Goal: Task Accomplishment & Management: Manage account settings

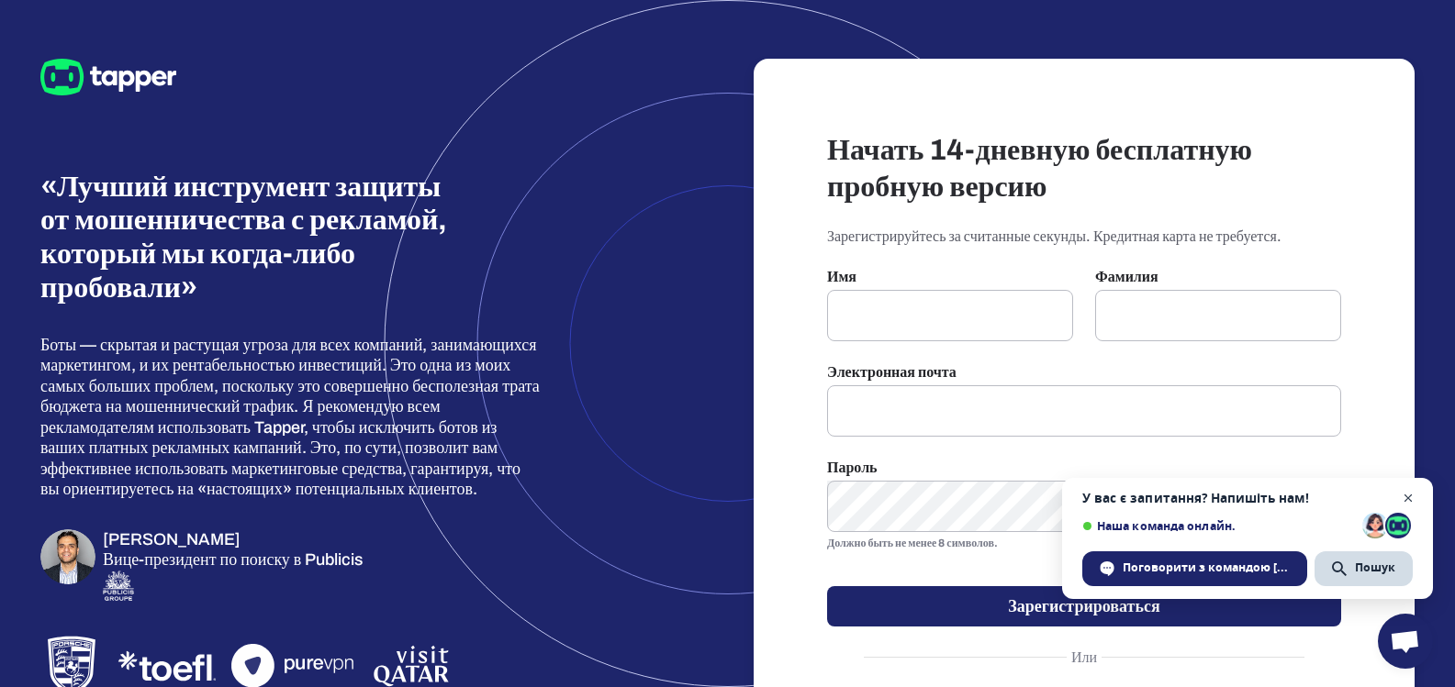
click at [1405, 496] on span "Відкритий чат" at bounding box center [1408, 498] width 23 height 23
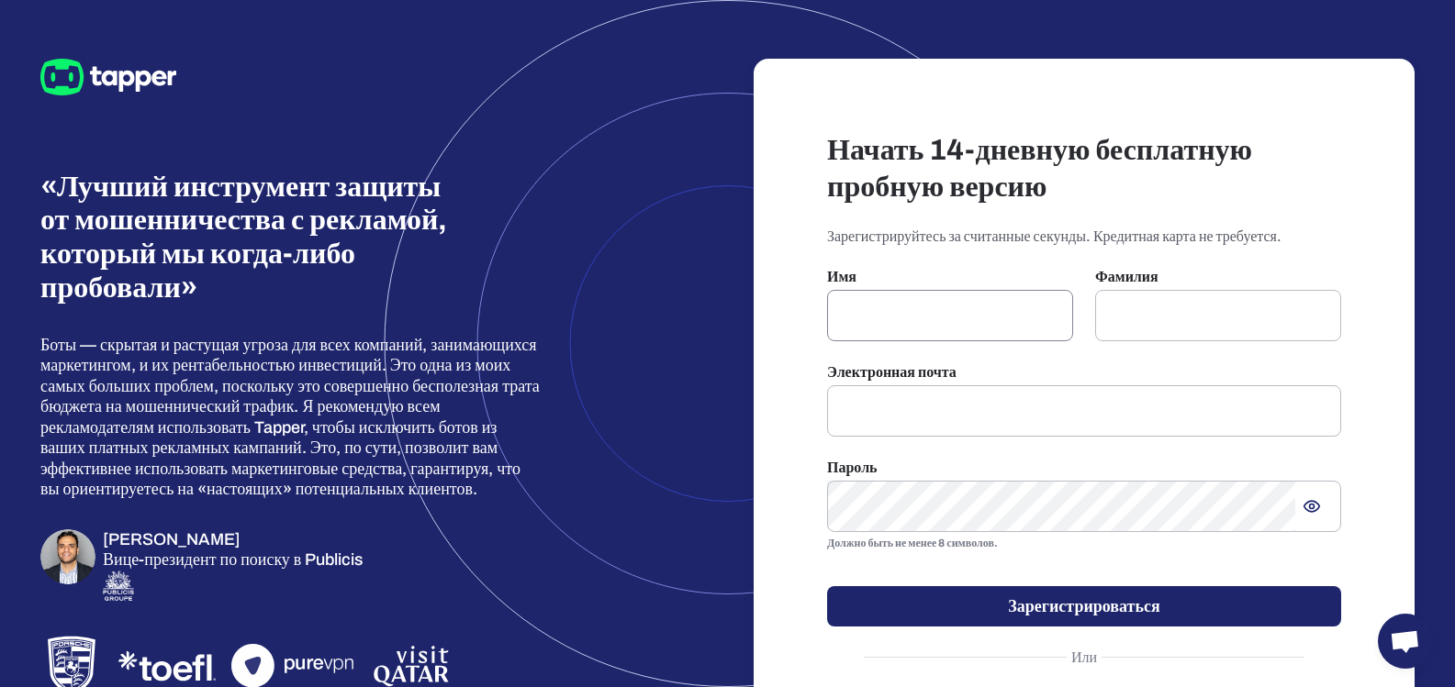
click at [898, 298] on input "text" at bounding box center [950, 315] width 246 height 51
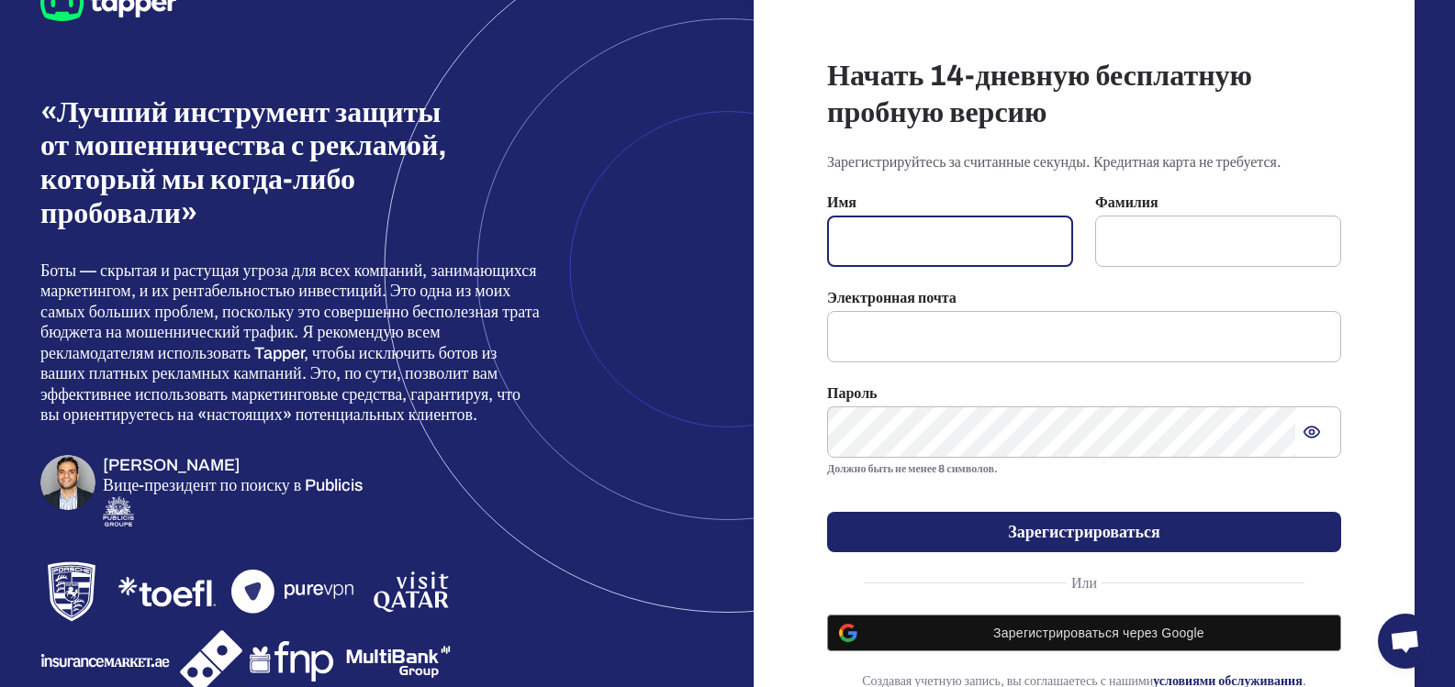
scroll to position [151, 0]
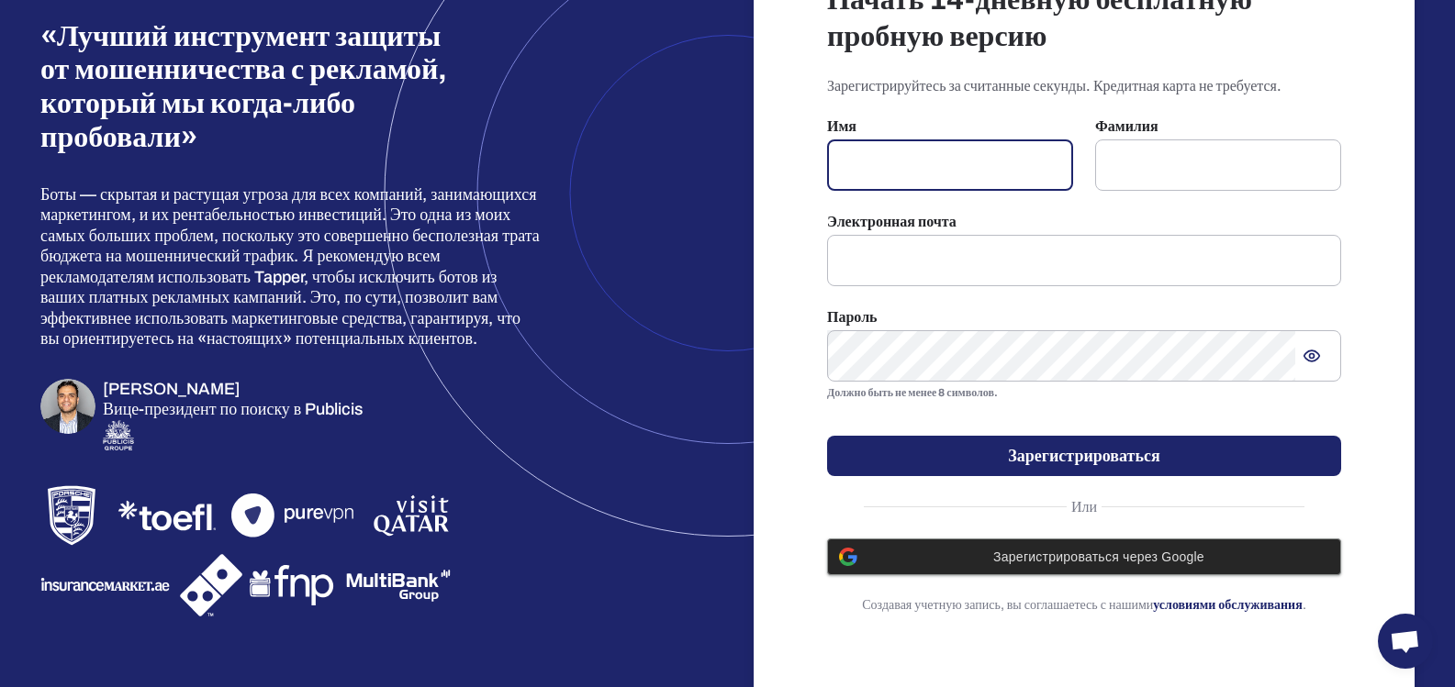
click at [1145, 559] on font "Зарегистрироваться через Google" at bounding box center [1098, 557] width 211 height 15
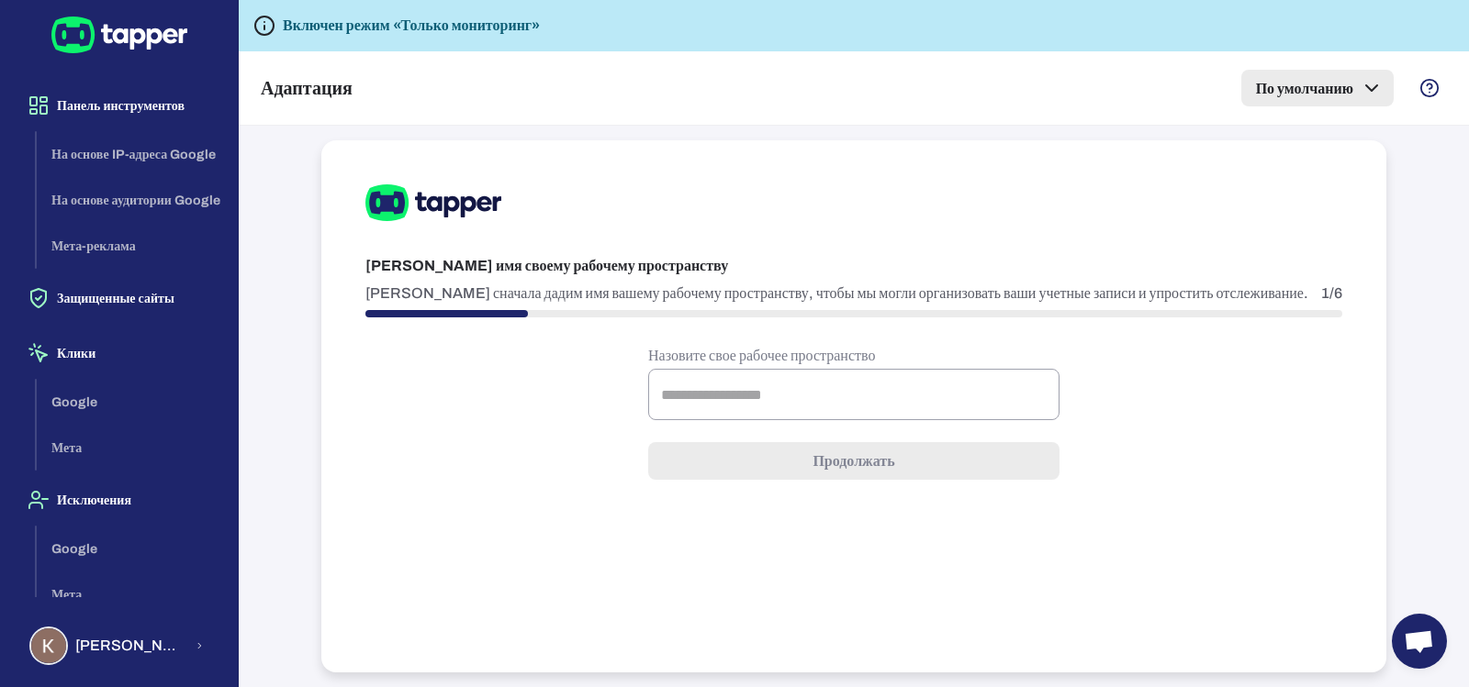
click at [1352, 85] on font "По умолчанию" at bounding box center [1304, 88] width 97 height 16
click at [1419, 185] on div at bounding box center [734, 343] width 1469 height 687
click at [78, 403] on div "Google Мета" at bounding box center [130, 425] width 186 height 92
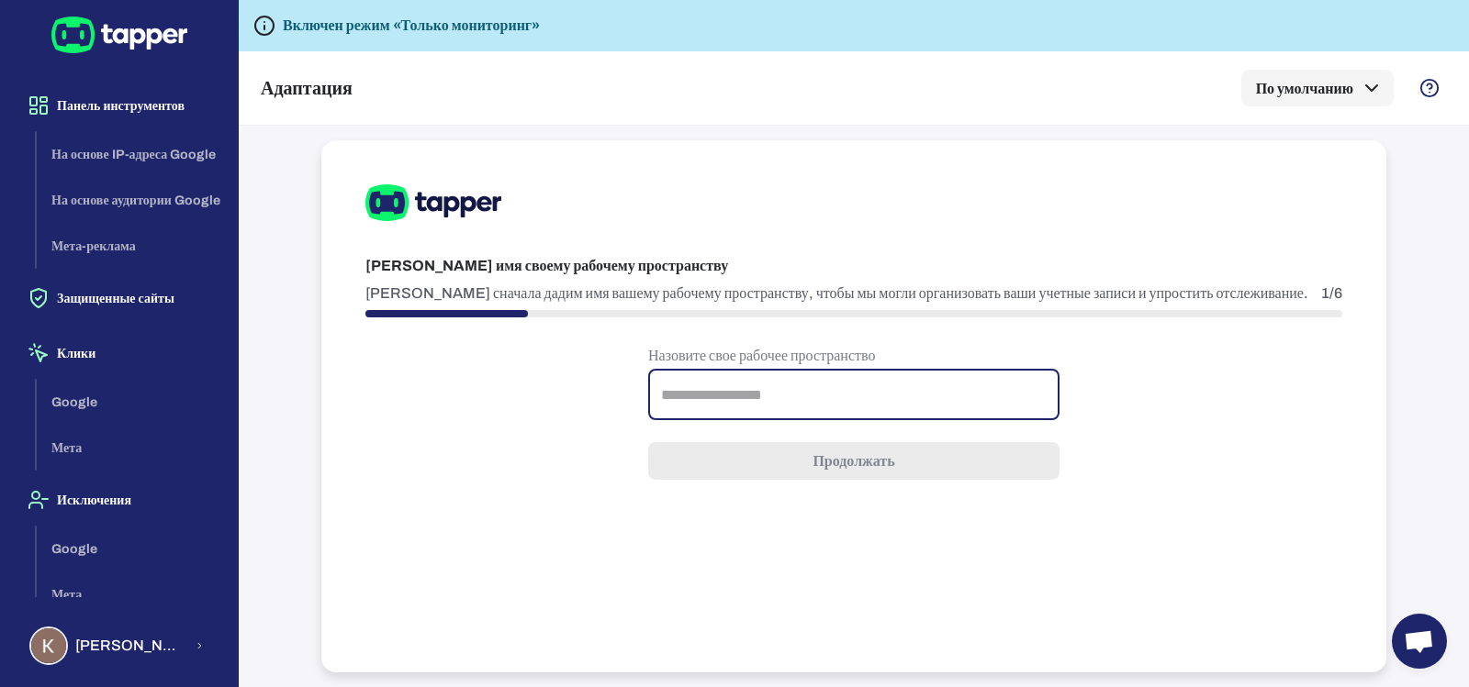
click at [802, 396] on input "text" at bounding box center [853, 394] width 411 height 51
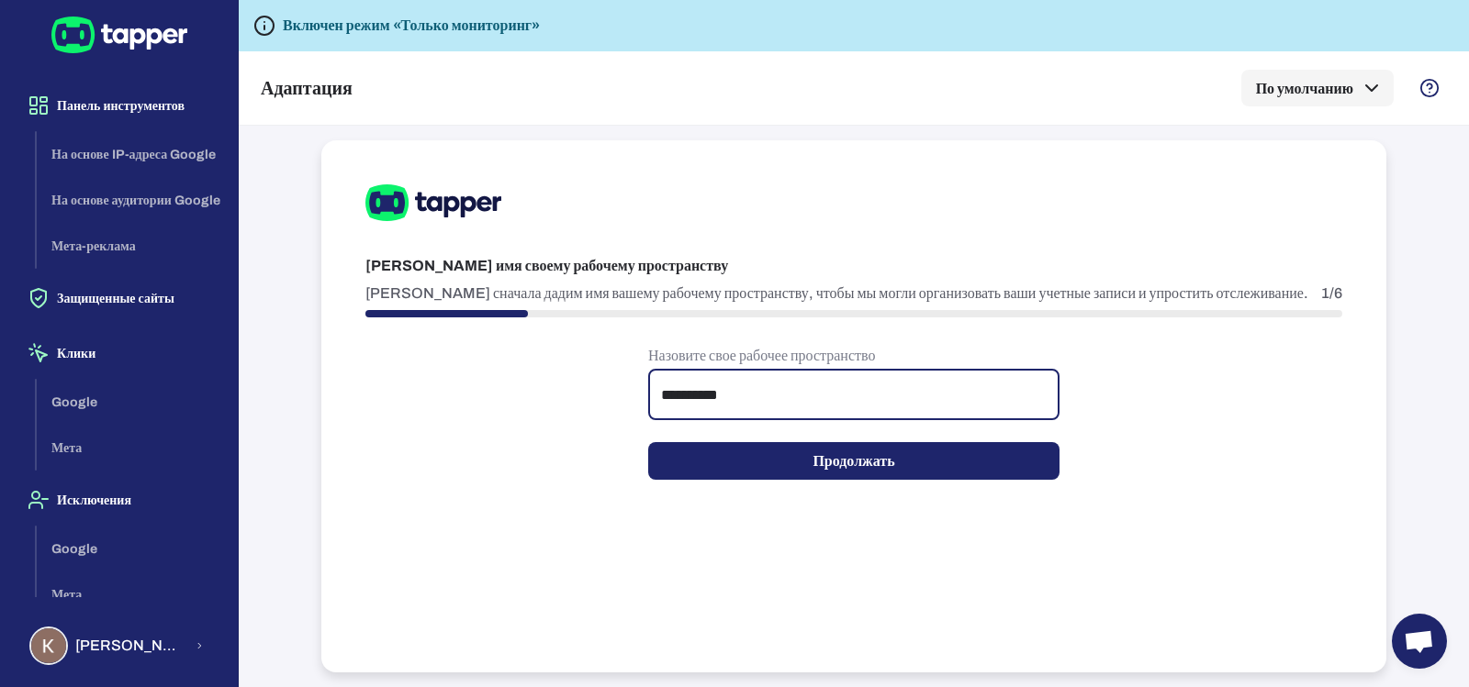
type input "**********"
click at [867, 455] on font "Продолжать" at bounding box center [853, 461] width 82 height 16
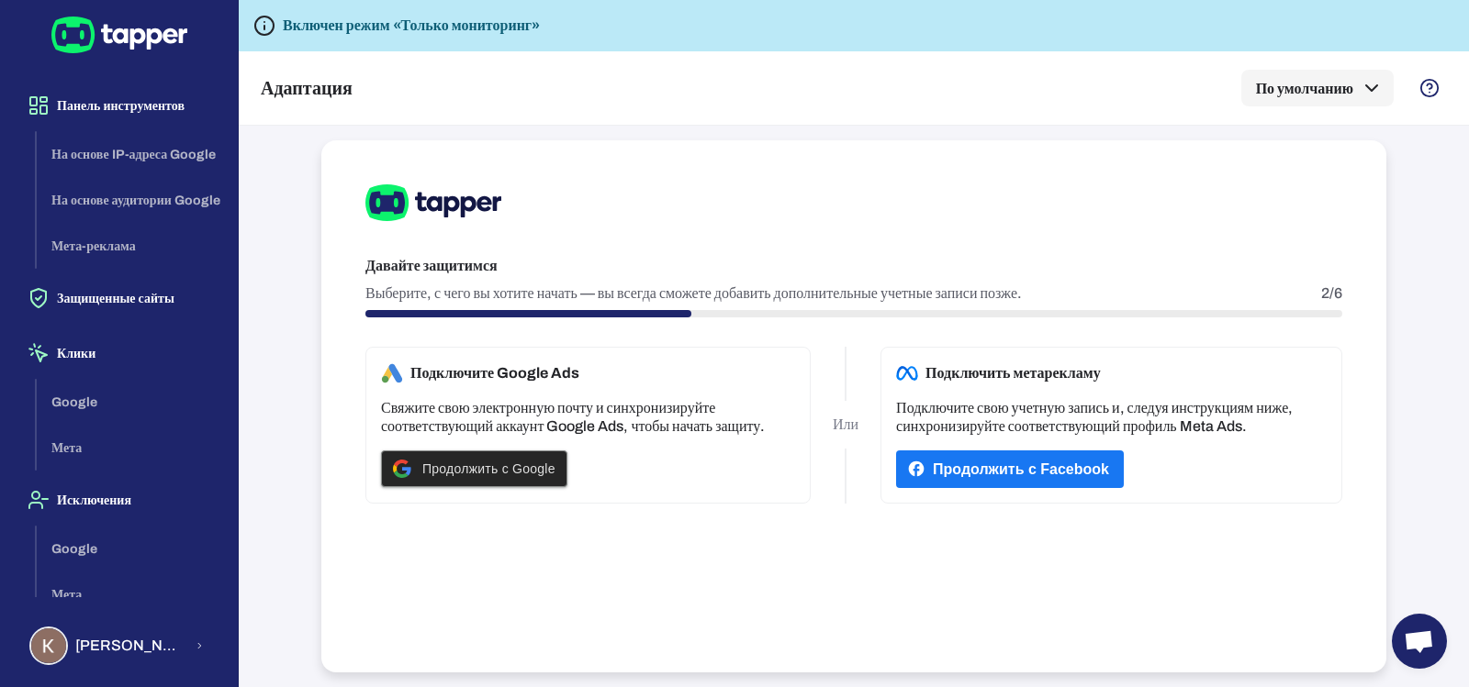
click at [491, 467] on font "Продолжить с Google" at bounding box center [488, 469] width 133 height 15
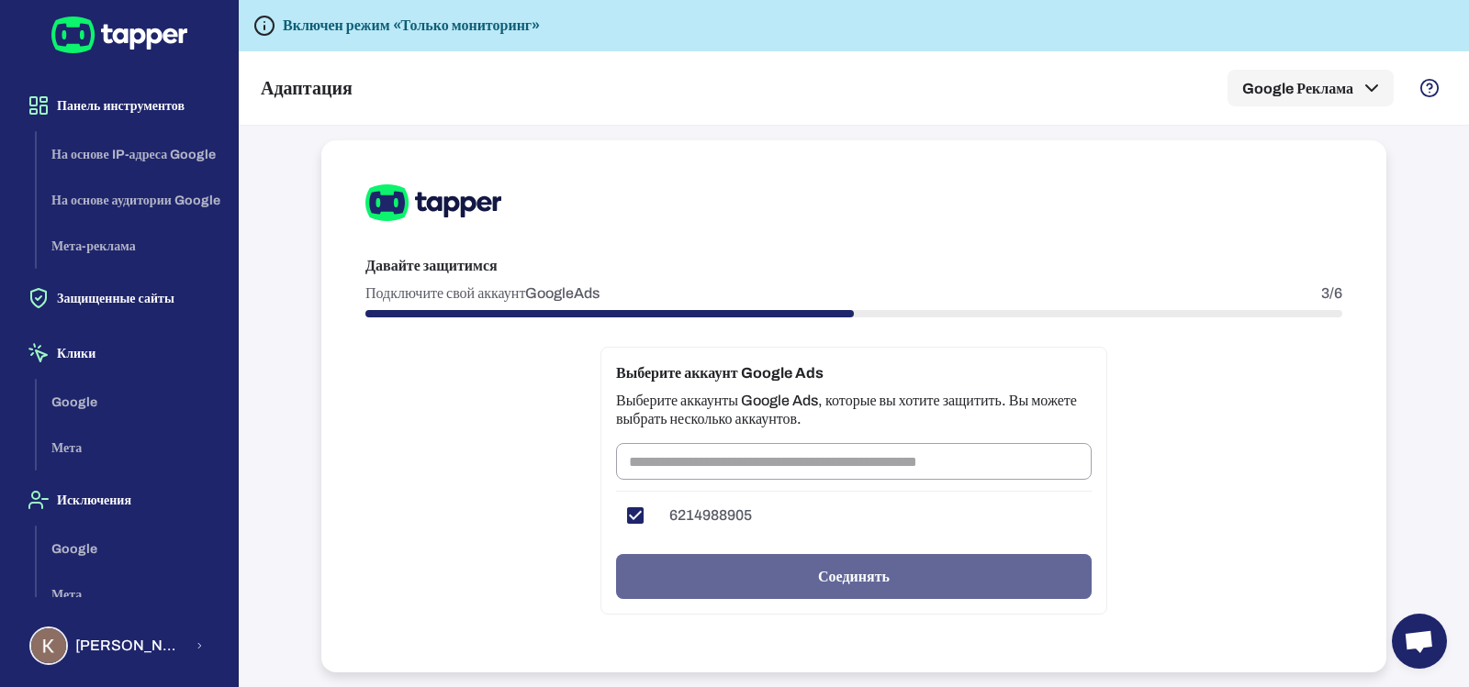
click at [874, 584] on font "Соединять" at bounding box center [854, 576] width 72 height 23
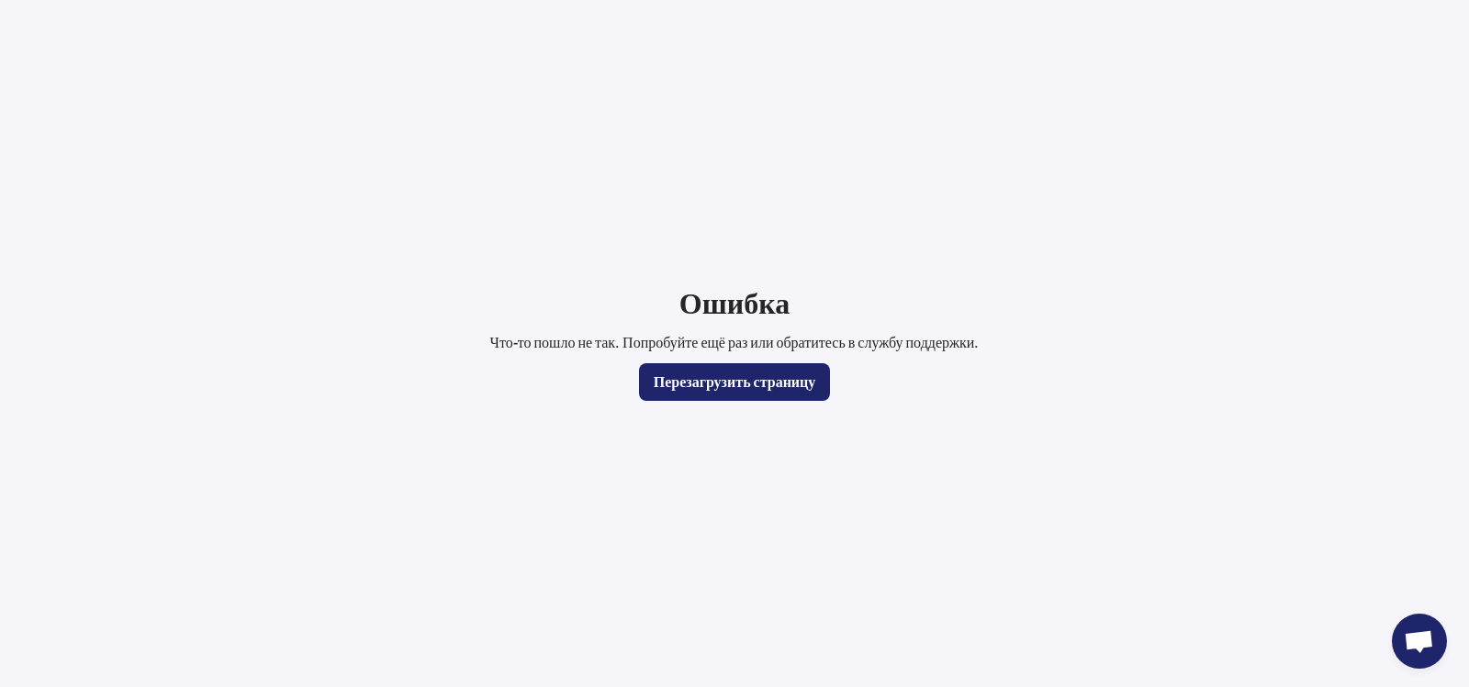
click at [766, 374] on font "Перезагрузить страницу" at bounding box center [734, 382] width 162 height 16
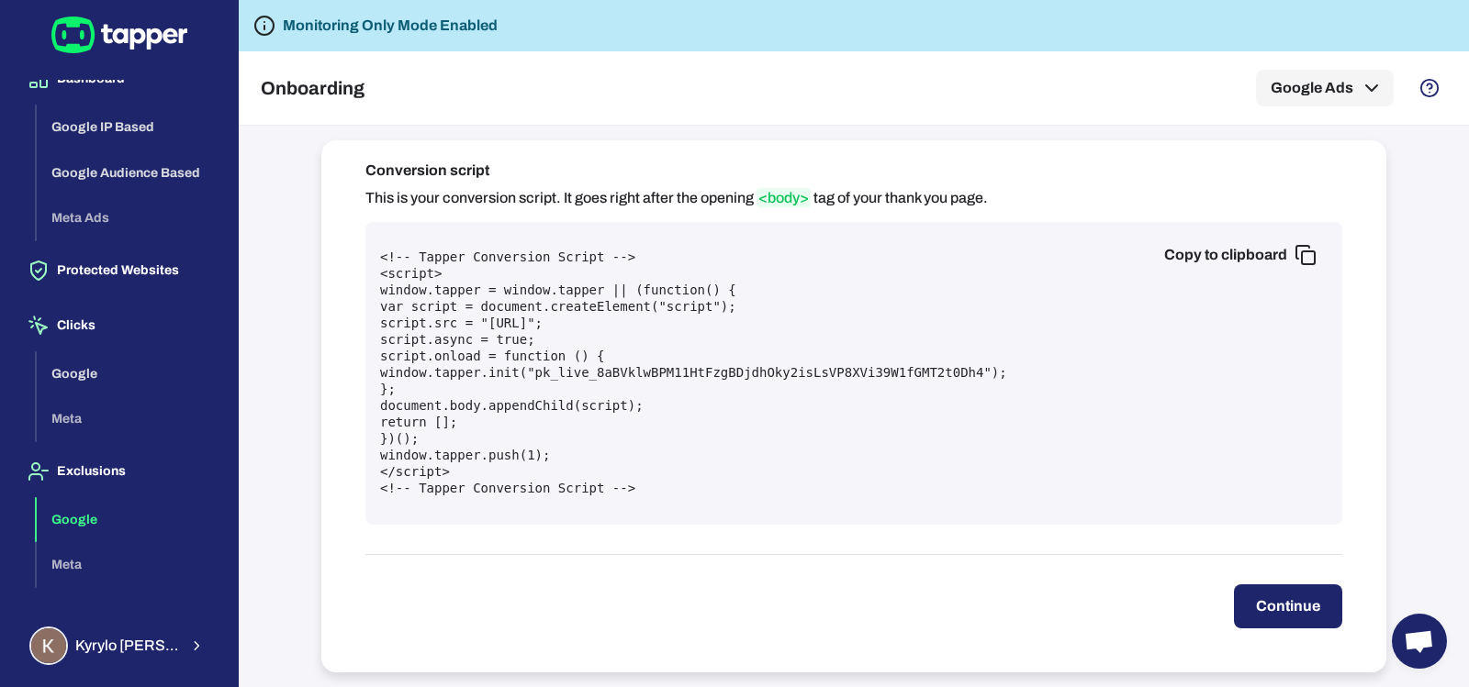
scroll to position [39, 0]
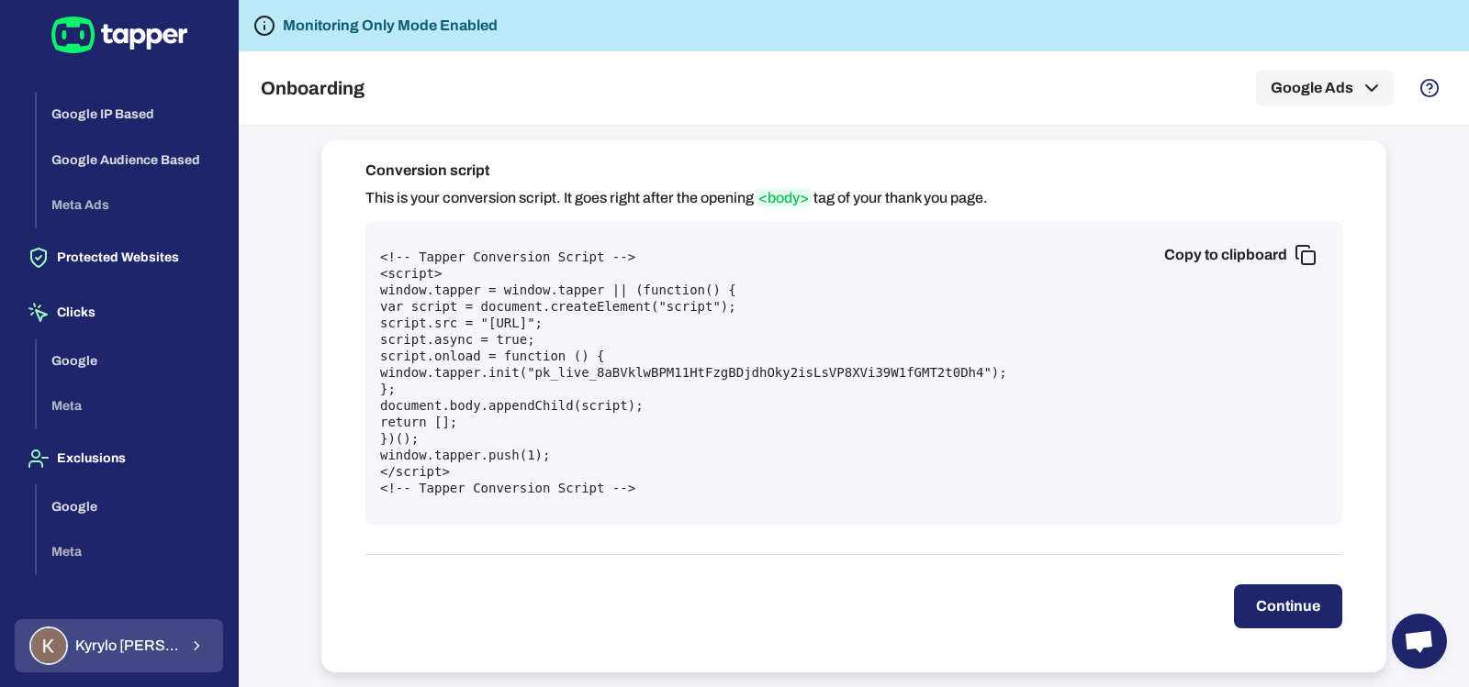
click at [149, 644] on span "[PERSON_NAME]" at bounding box center [126, 646] width 103 height 18
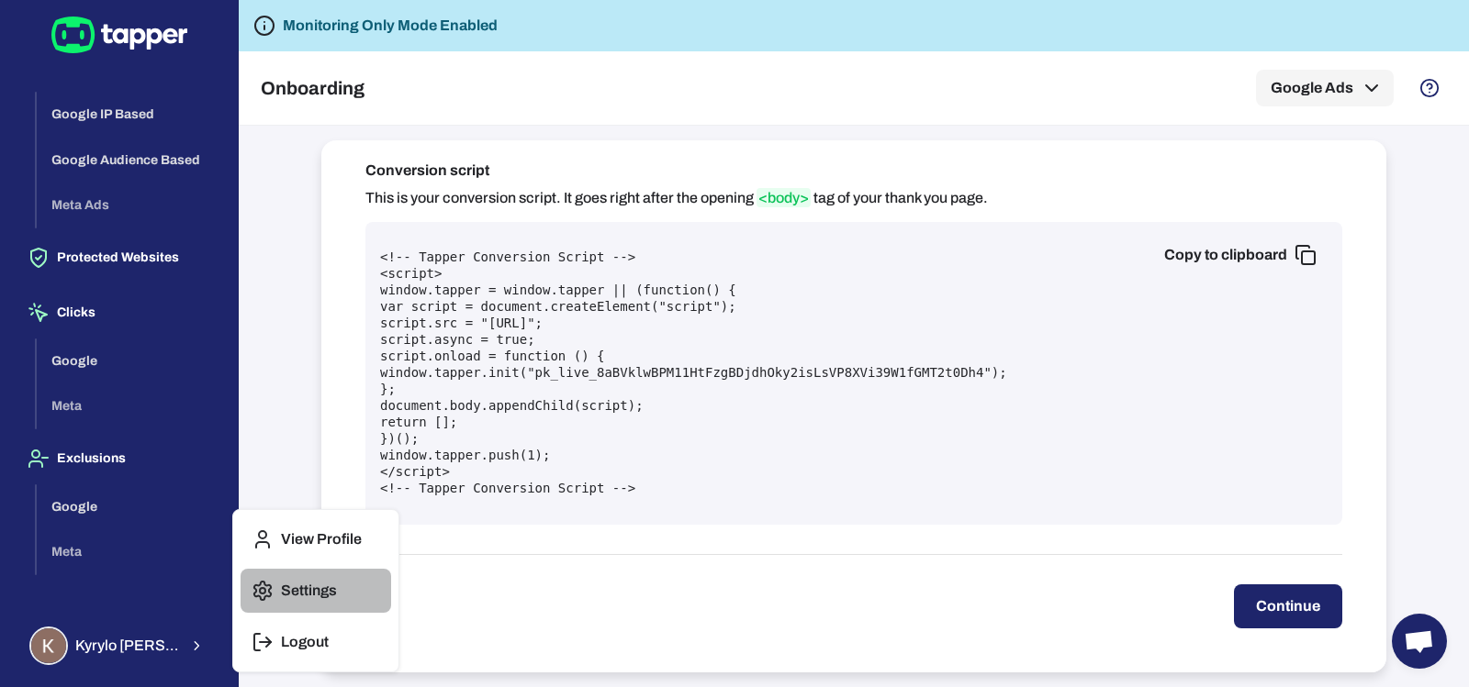
click at [303, 586] on p "Settings" at bounding box center [309, 591] width 56 height 18
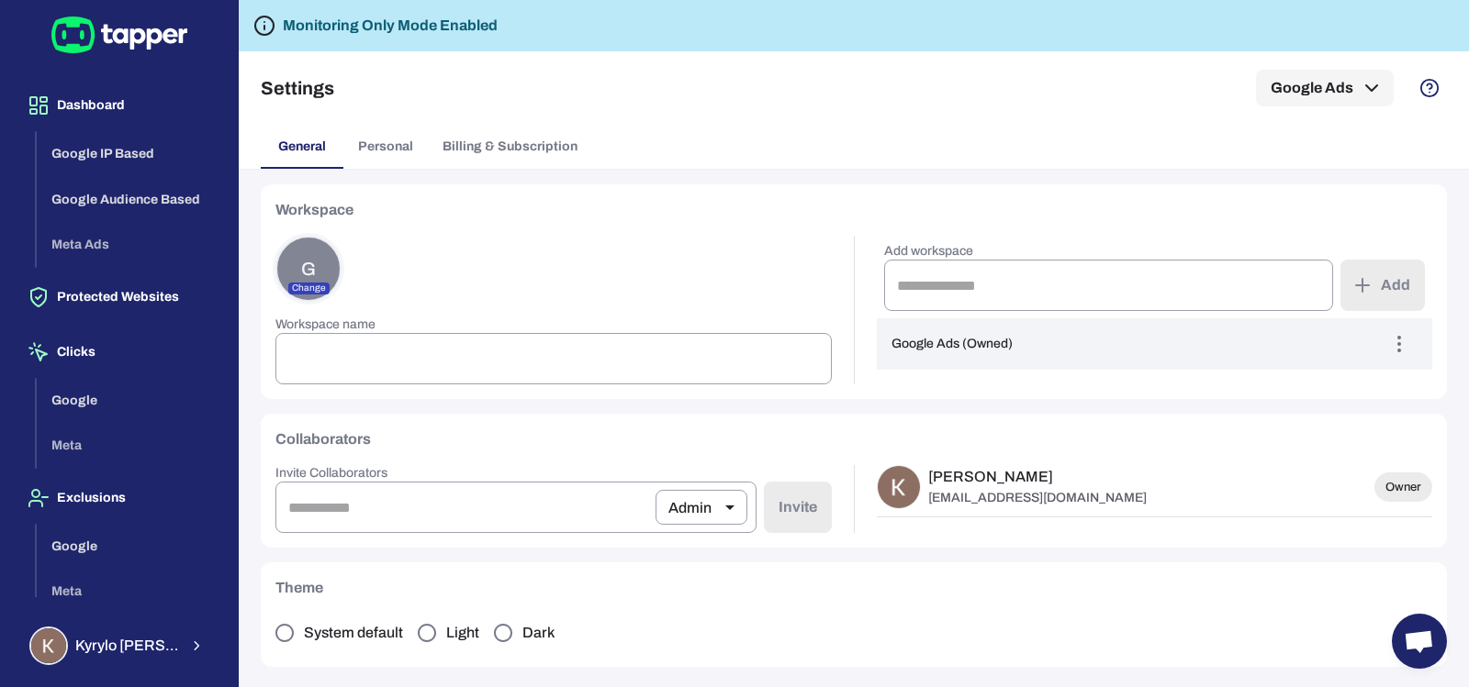
type input "**********"
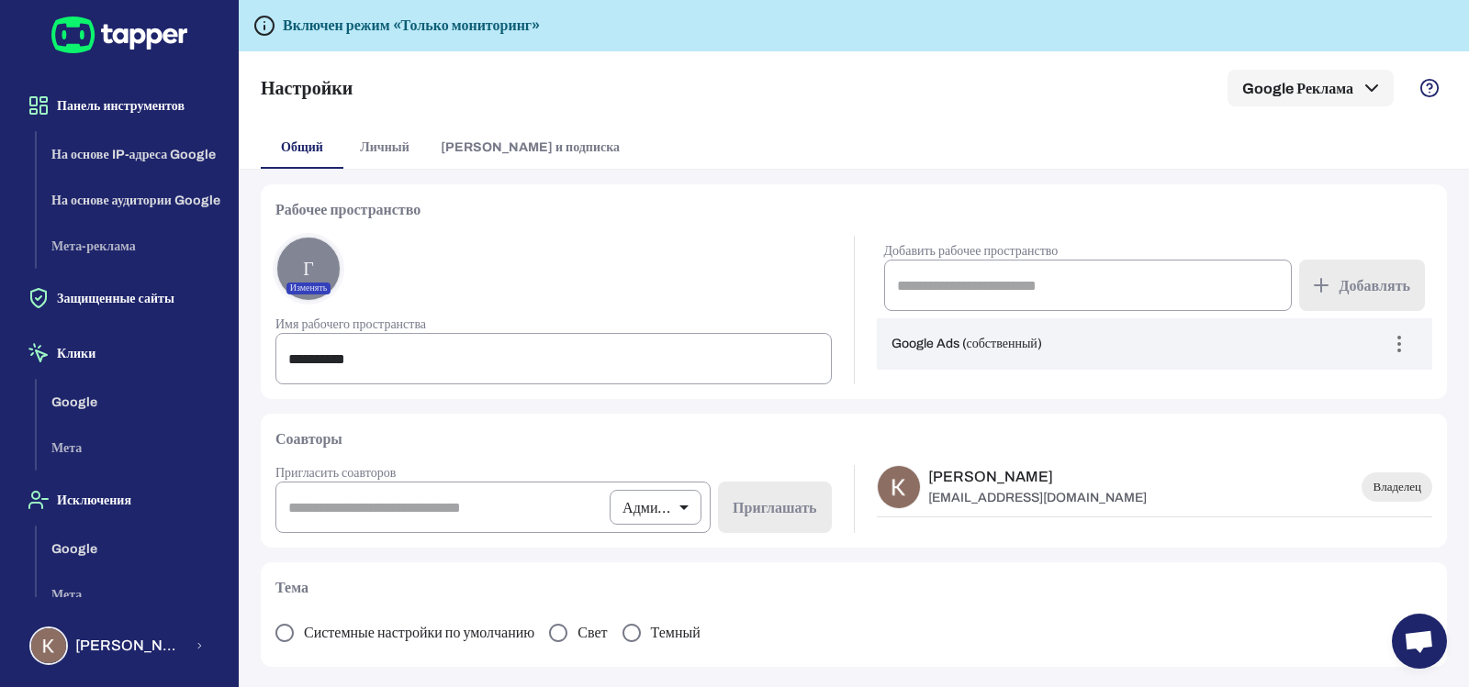
click at [403, 146] on font "Личный" at bounding box center [384, 147] width 49 height 14
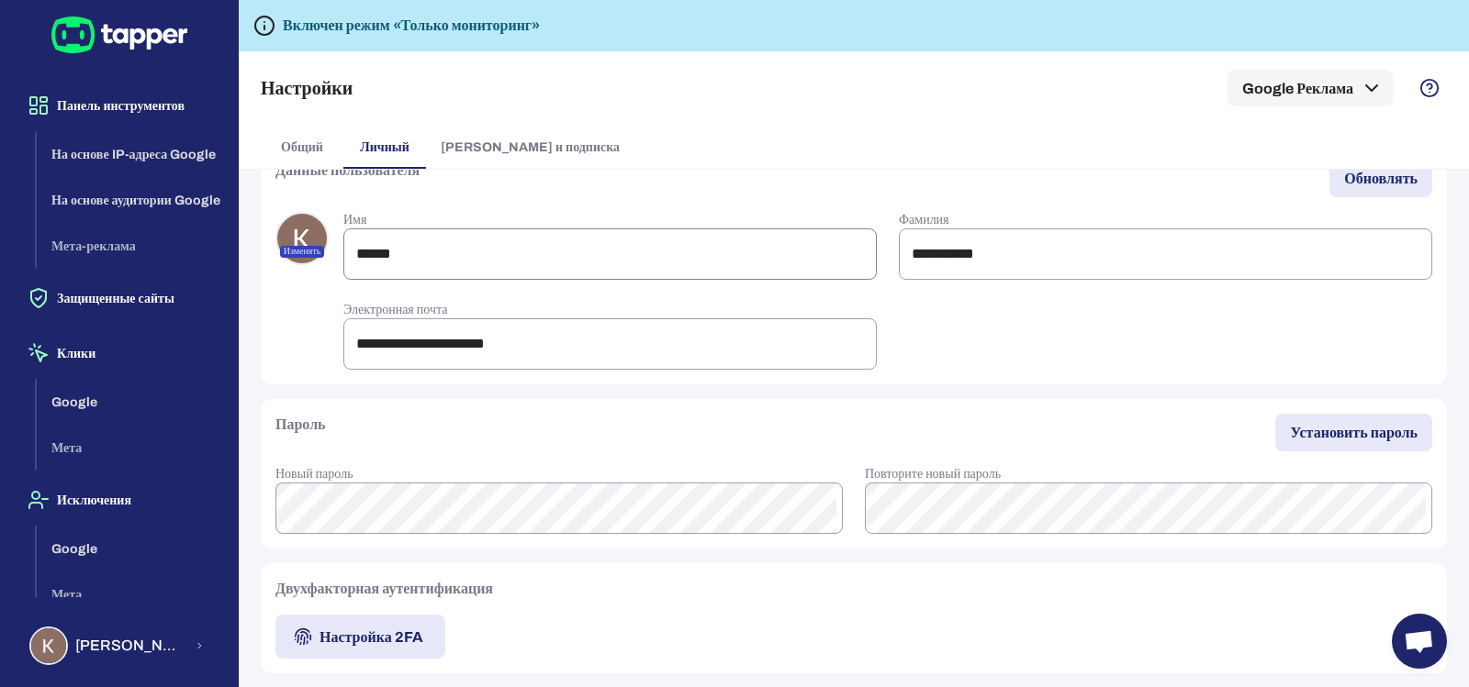
scroll to position [40, 0]
click at [490, 132] on button "Биллинг и подписка" at bounding box center [530, 147] width 208 height 44
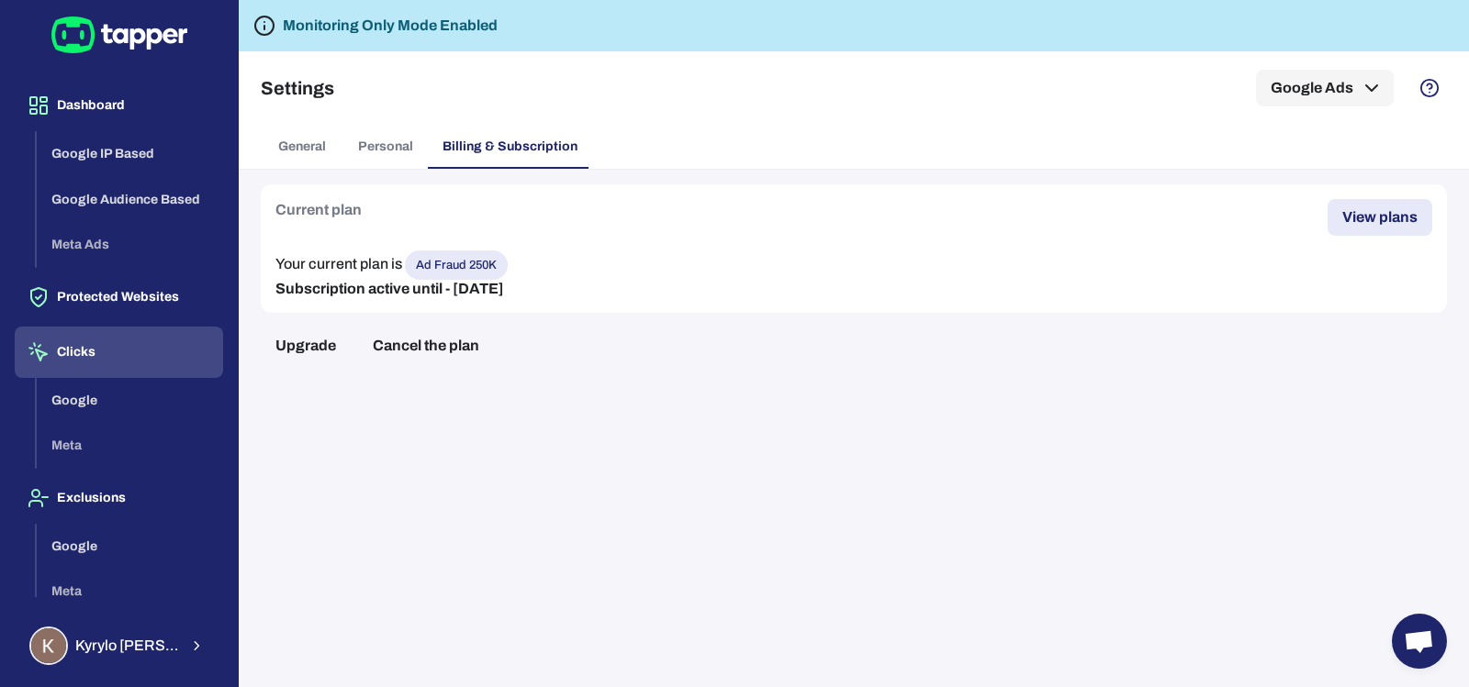
scroll to position [39, 0]
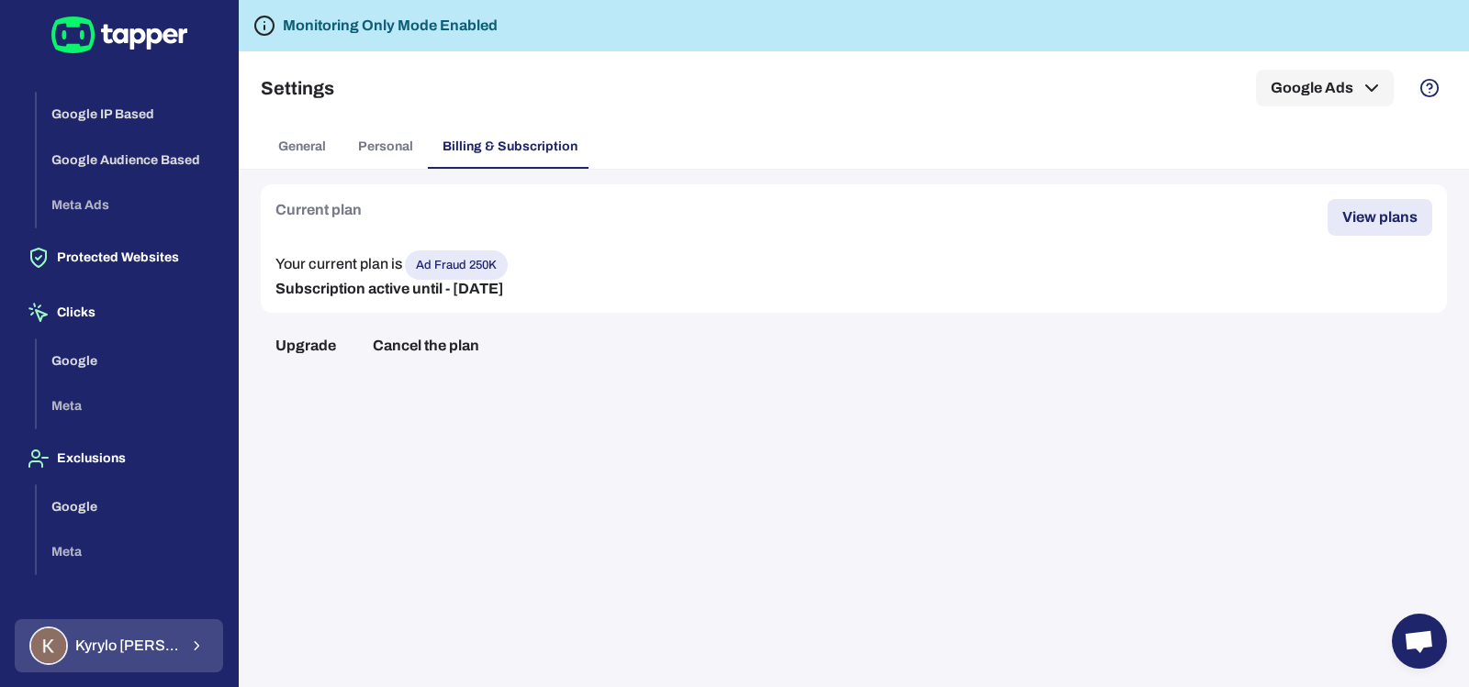
click at [142, 646] on span "Kyrylo Shaforostov" at bounding box center [126, 646] width 103 height 18
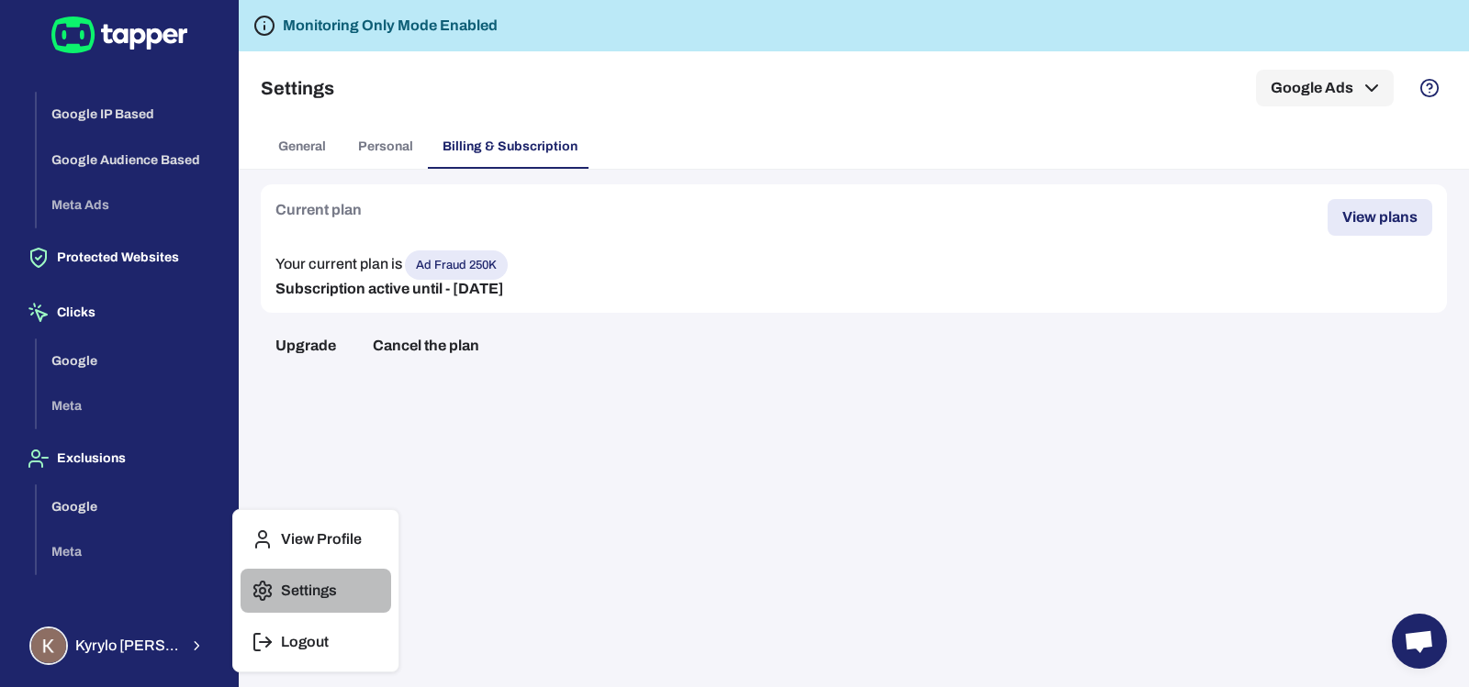
click at [308, 586] on p "Settings" at bounding box center [309, 591] width 56 height 18
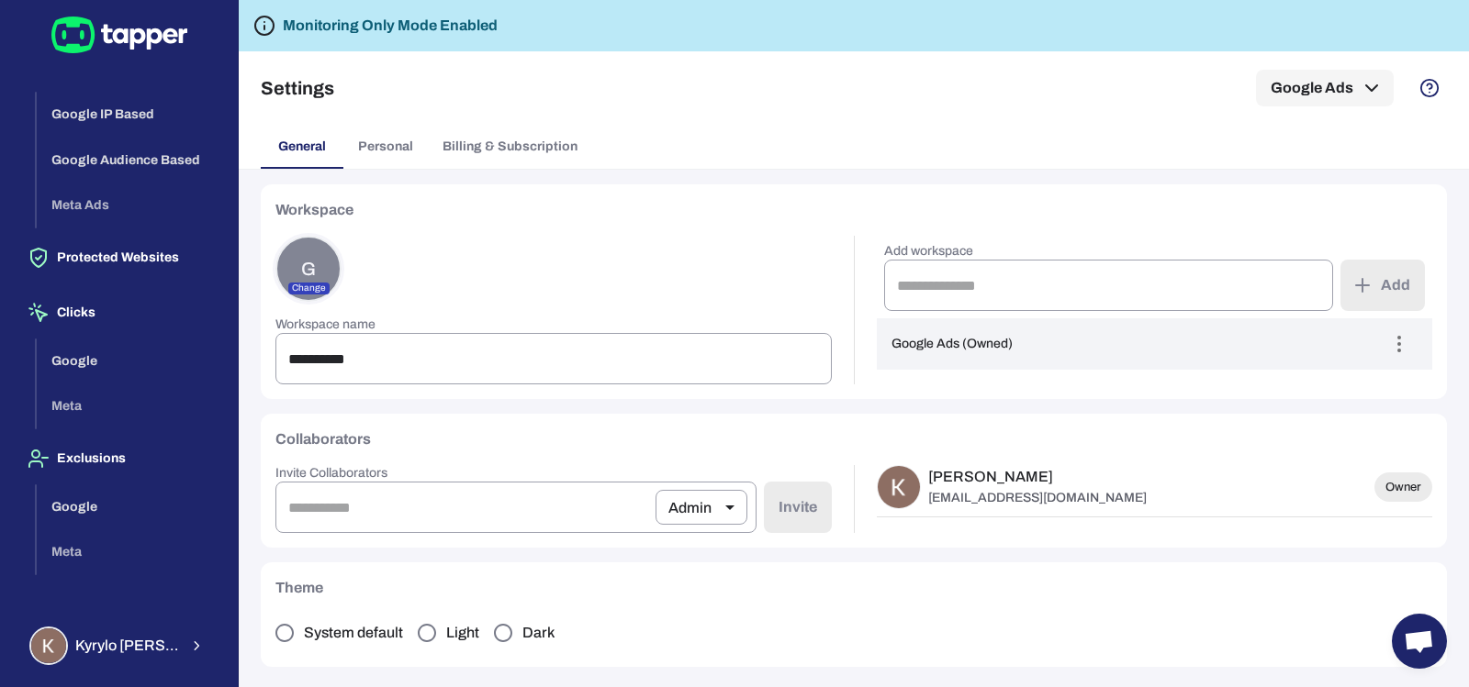
click at [549, 150] on button "Billing & Subscription" at bounding box center [510, 147] width 164 height 44
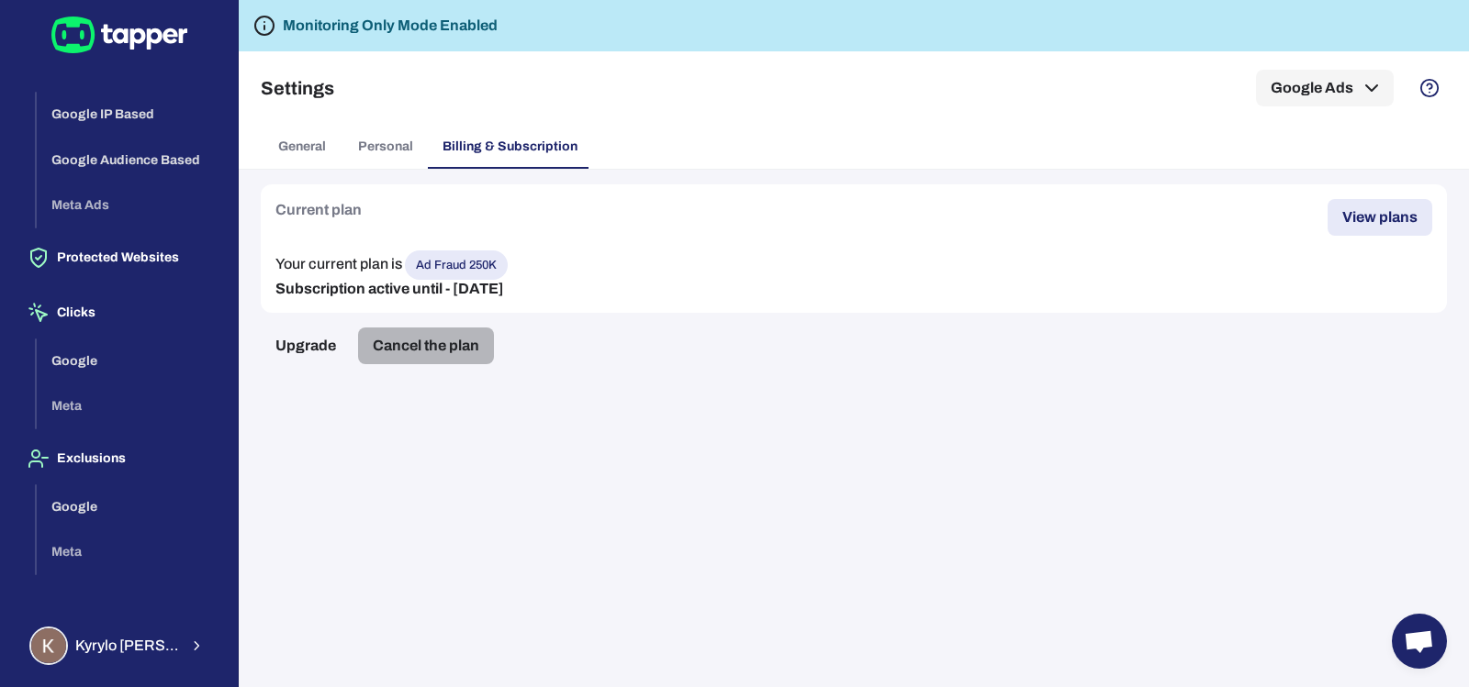
click at [459, 347] on button "Cancel the plan" at bounding box center [426, 346] width 136 height 37
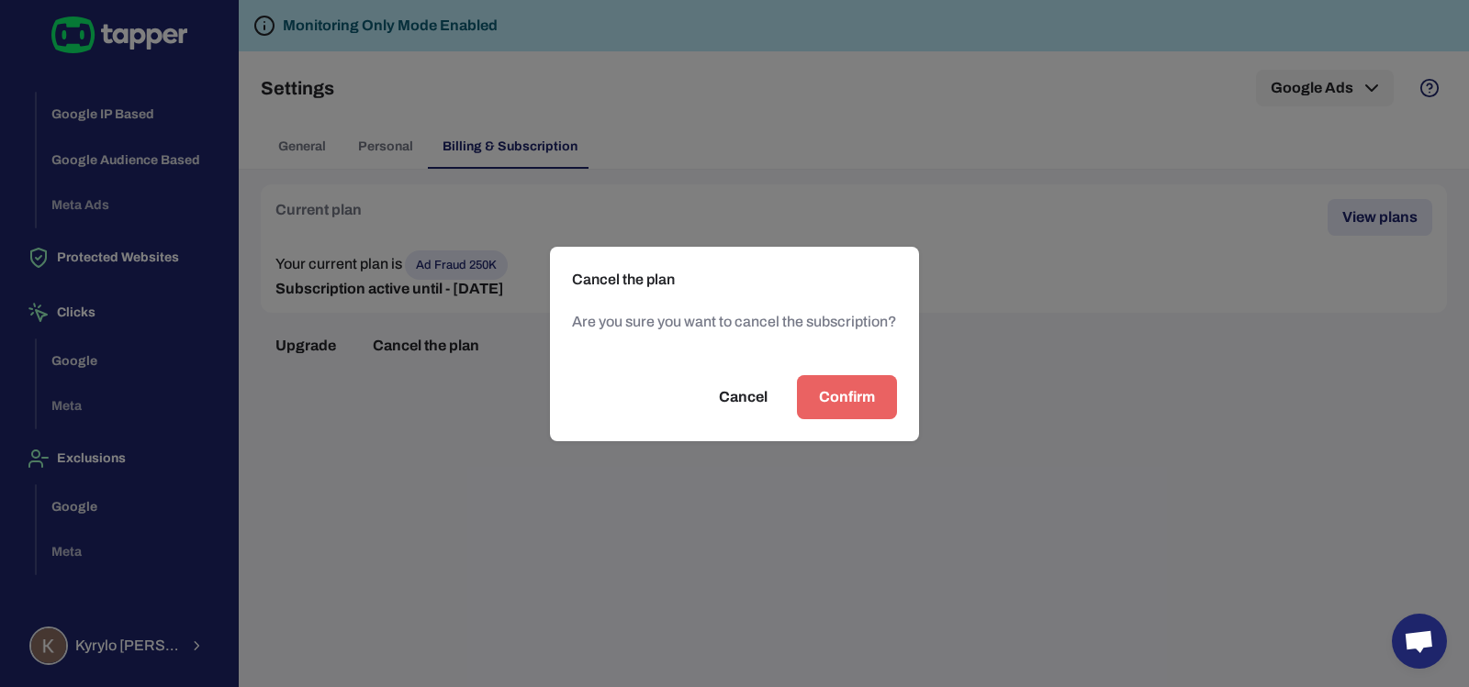
click at [835, 398] on span "Confirm" at bounding box center [847, 397] width 56 height 22
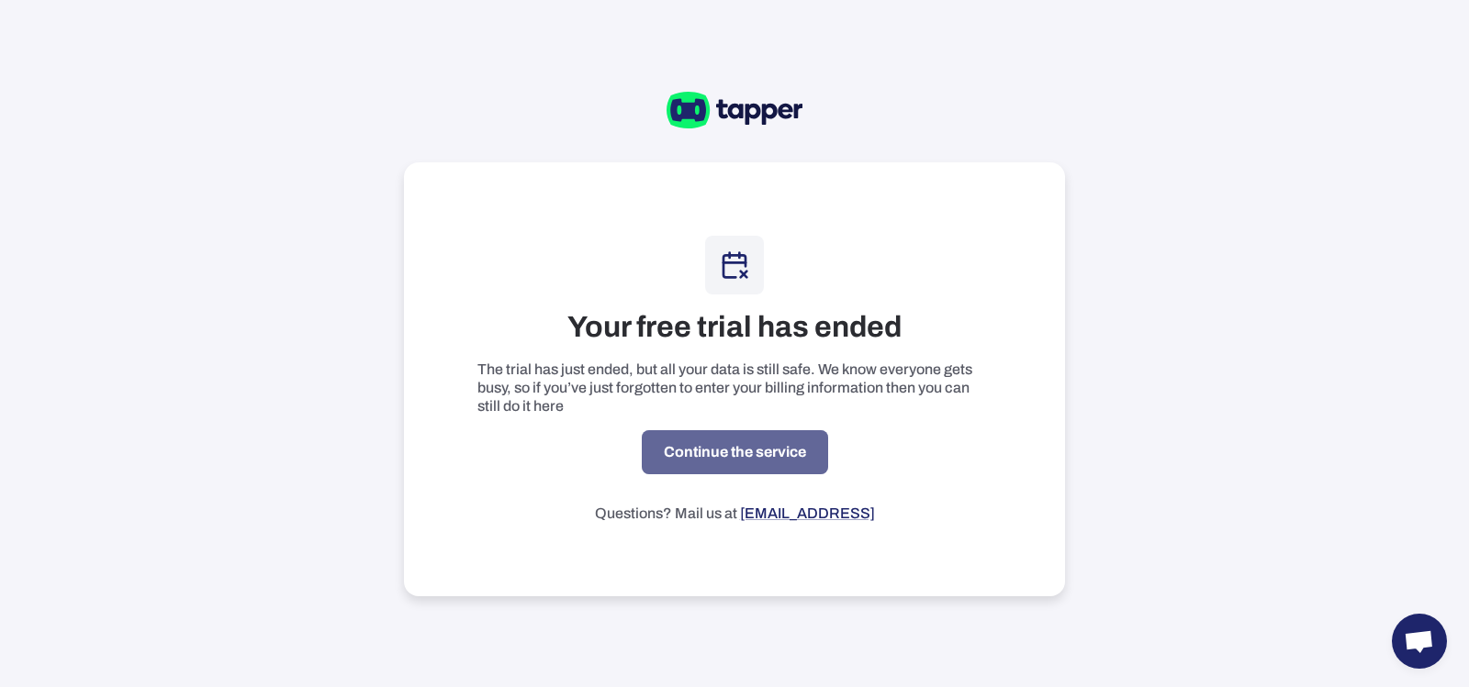
click at [765, 457] on link "Continue the service" at bounding box center [735, 452] width 186 height 44
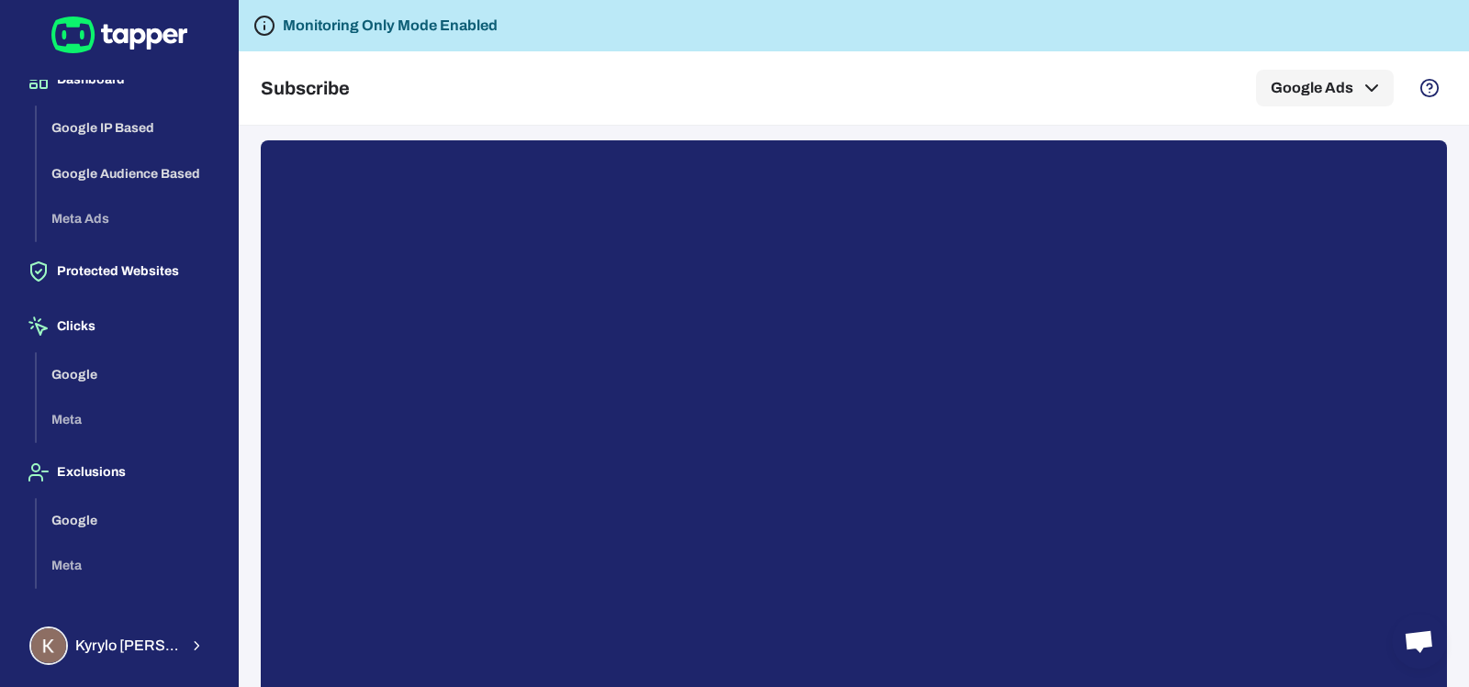
scroll to position [39, 0]
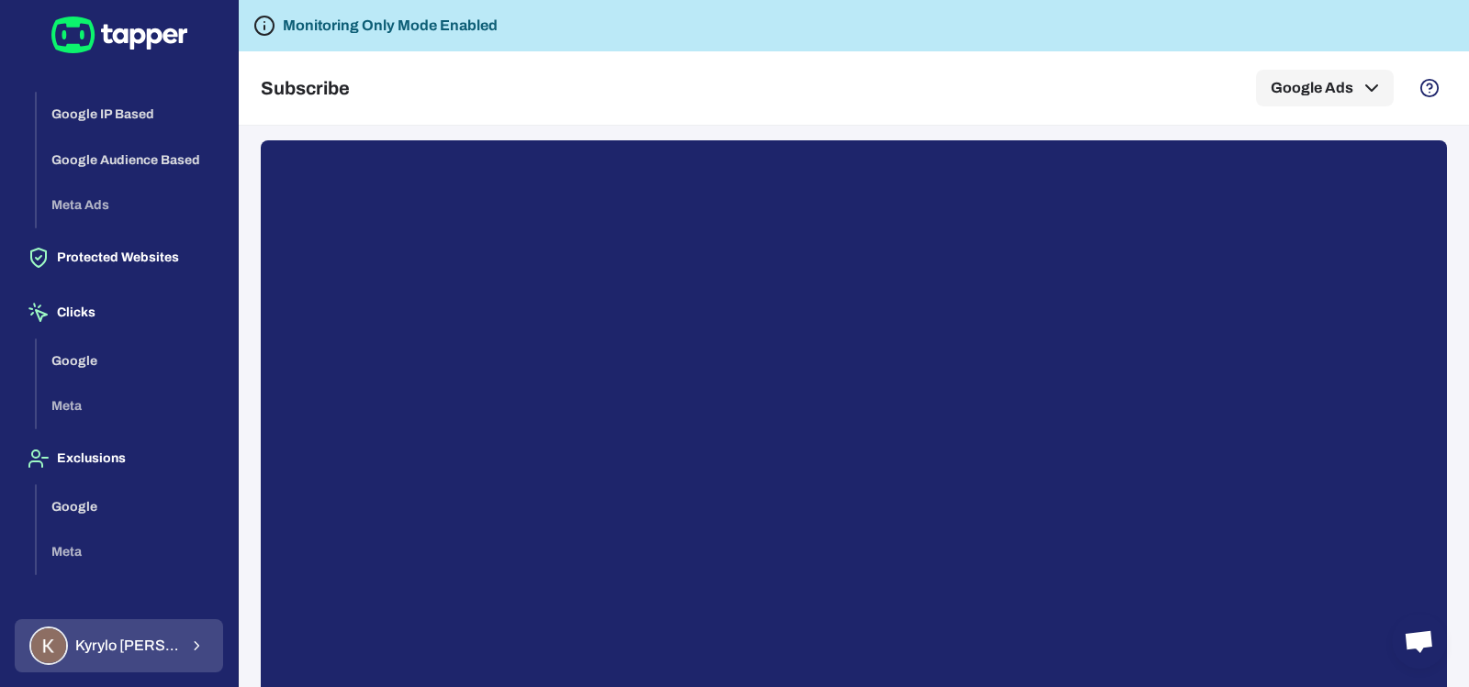
click at [163, 636] on div "Kyrylo Shaforostov" at bounding box center [103, 646] width 149 height 39
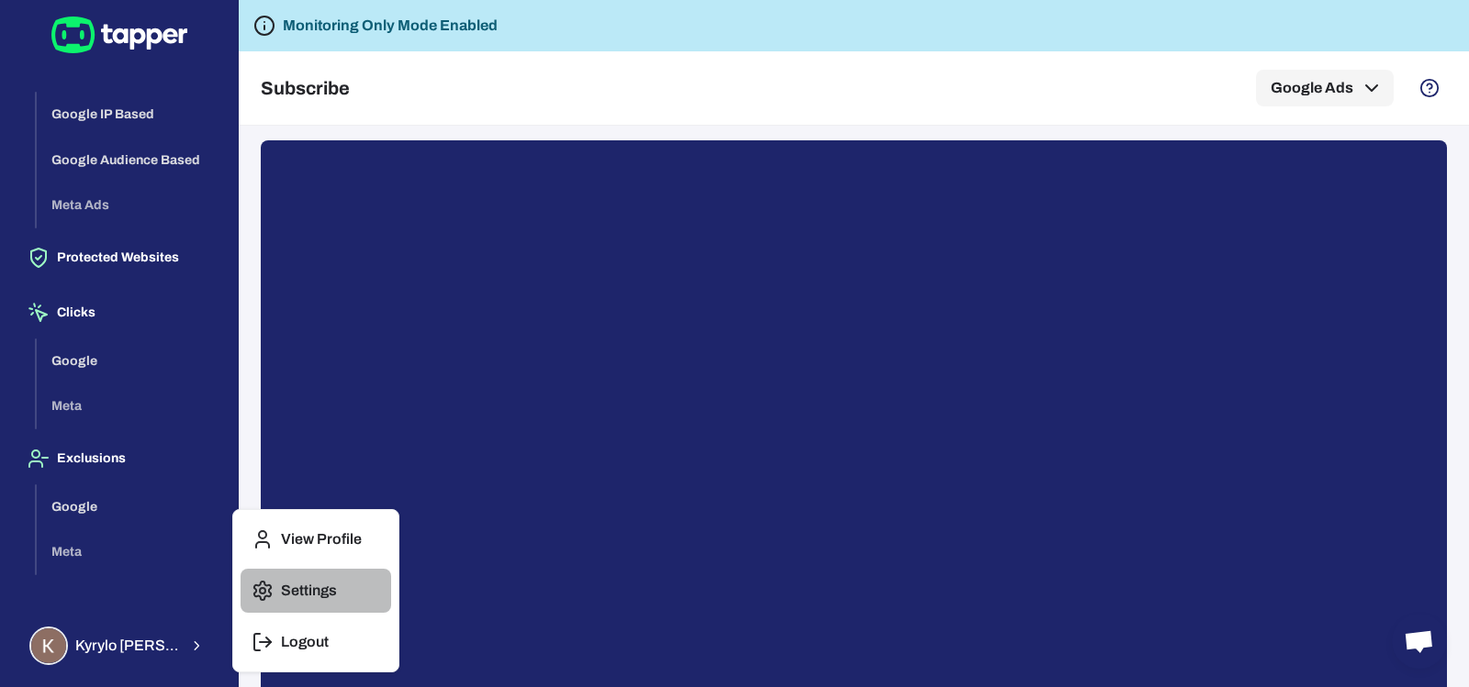
click at [339, 582] on button "Settings" at bounding box center [315, 591] width 151 height 44
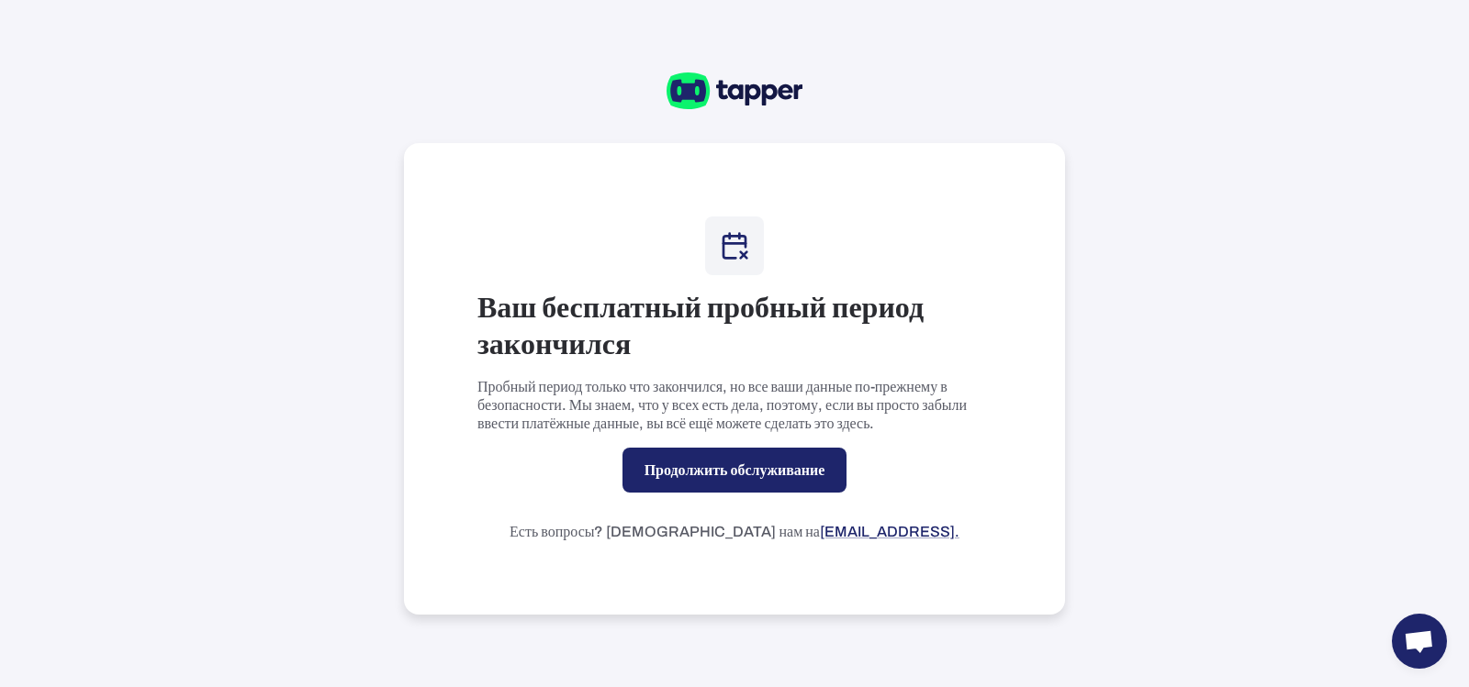
click at [742, 93] on icon at bounding box center [736, 92] width 16 height 16
